Goal: Navigation & Orientation: Find specific page/section

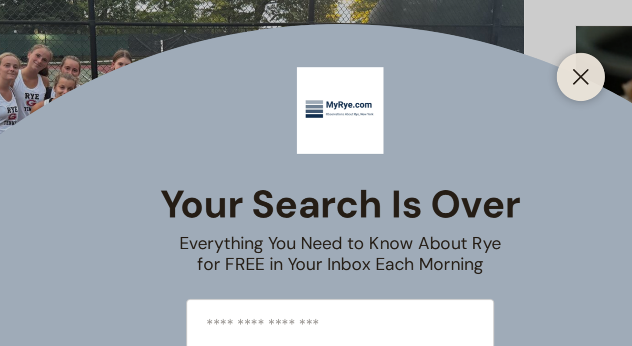
scroll to position [297, 0]
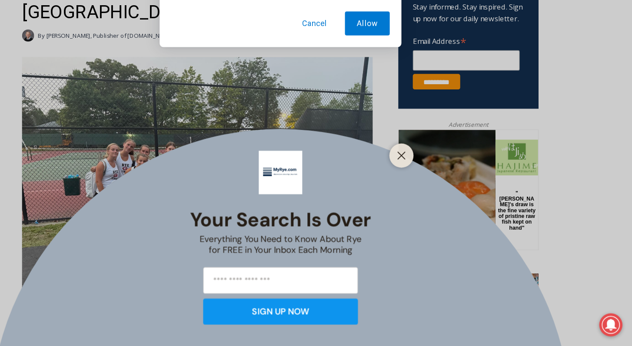
click at [316, 141] on div "Your Search is Over Everything You Need to Know About Rye for FREE in Your Inbo…" at bounding box center [316, 173] width 632 height 346
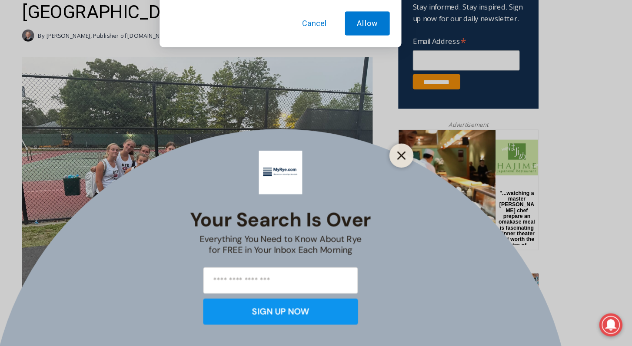
click at [424, 176] on icon "Close" at bounding box center [425, 175] width 8 height 8
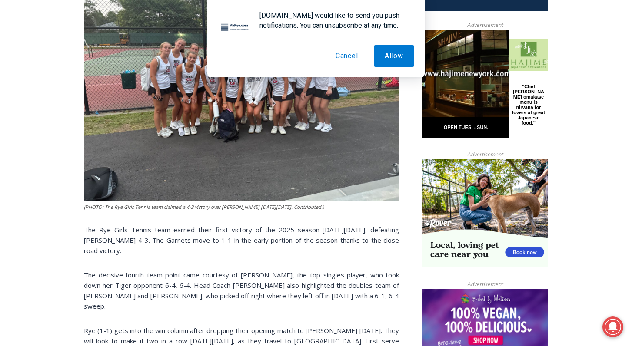
scroll to position [363, 0]
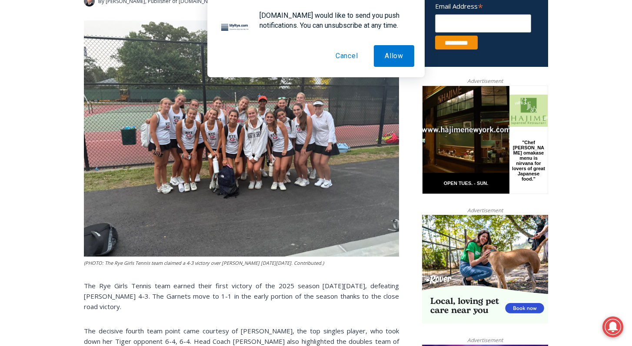
click at [341, 53] on button "Cancel" at bounding box center [347, 56] width 44 height 22
